Goal: Navigation & Orientation: Find specific page/section

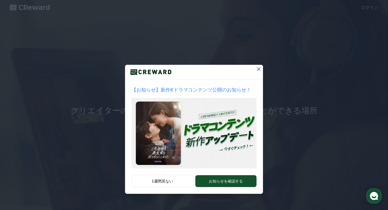
click at [259, 70] on icon at bounding box center [259, 69] width 6 height 6
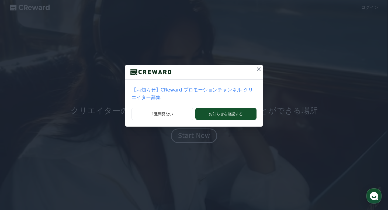
click at [259, 70] on icon at bounding box center [259, 69] width 6 height 6
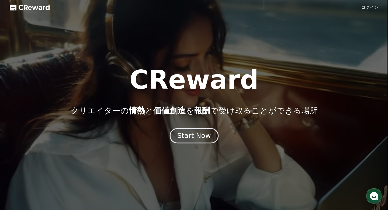
click at [191, 134] on div "Start Now" at bounding box center [193, 135] width 33 height 9
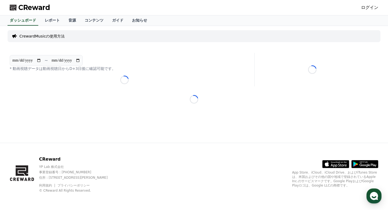
click at [373, 8] on link "ログイン" at bounding box center [369, 7] width 17 height 6
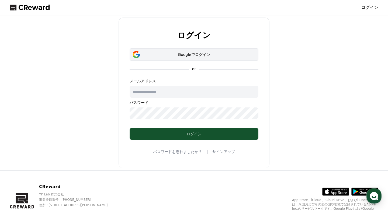
click at [198, 51] on button "Googleでログイン" at bounding box center [194, 54] width 129 height 12
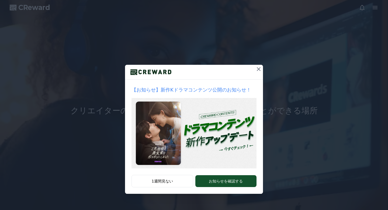
click at [258, 69] on icon at bounding box center [259, 69] width 4 height 4
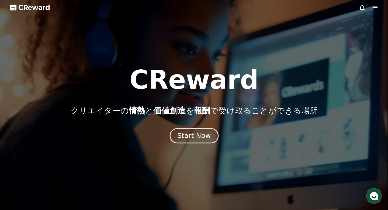
click at [196, 136] on div "Start Now" at bounding box center [193, 135] width 33 height 9
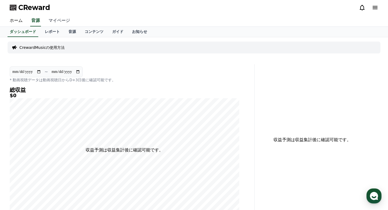
click at [57, 20] on link "マイページ" at bounding box center [59, 20] width 30 height 11
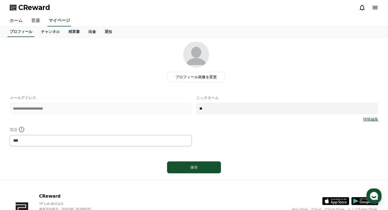
click at [91, 29] on link "出金" at bounding box center [92, 32] width 16 height 10
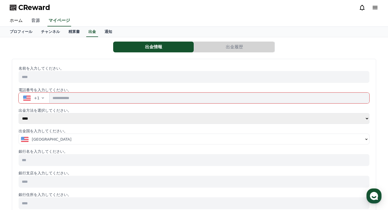
click at [36, 23] on link "音源" at bounding box center [35, 20] width 17 height 11
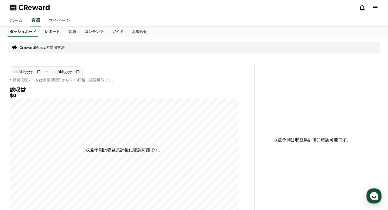
click at [25, 30] on link "ダッシュボード" at bounding box center [23, 32] width 31 height 10
click at [16, 19] on link "ホーム" at bounding box center [16, 20] width 22 height 11
